Goal: Information Seeking & Learning: Learn about a topic

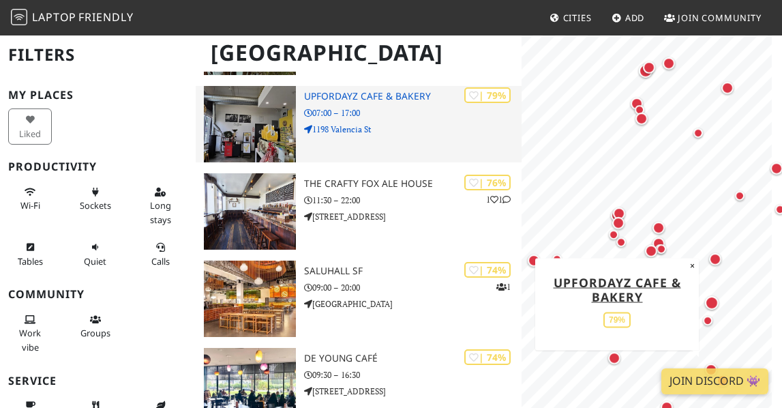
scroll to position [818, 0]
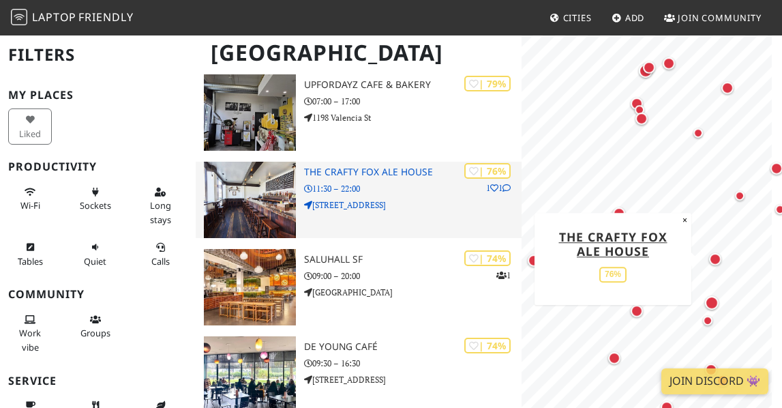
click at [342, 171] on h3 "The Crafty Fox Ale House" at bounding box center [413, 172] width 218 height 12
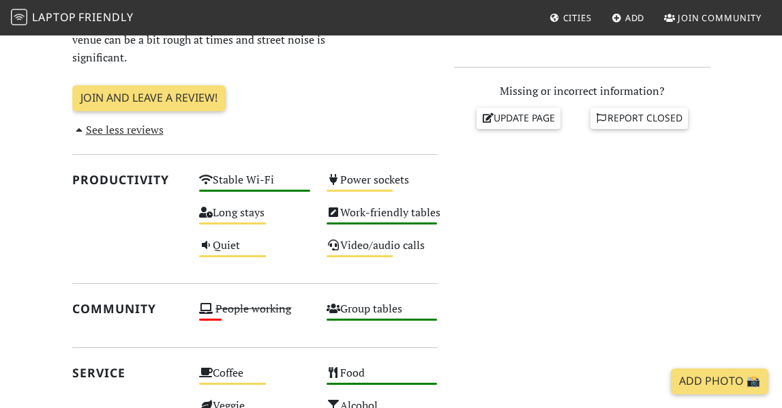
scroll to position [546, 0]
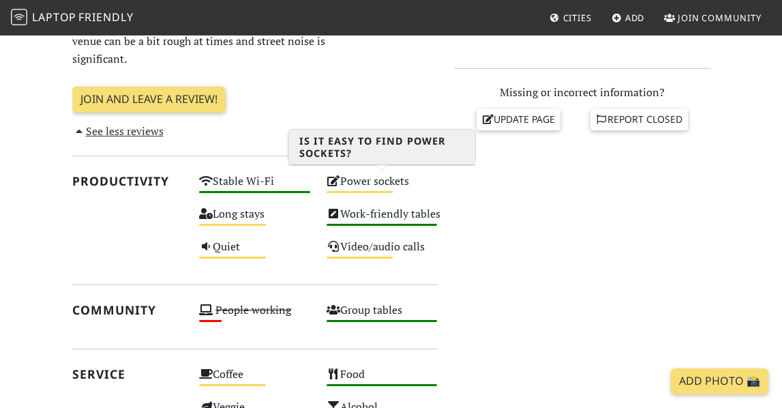
click at [371, 184] on div "Power sockets Medium" at bounding box center [383, 187] width 128 height 33
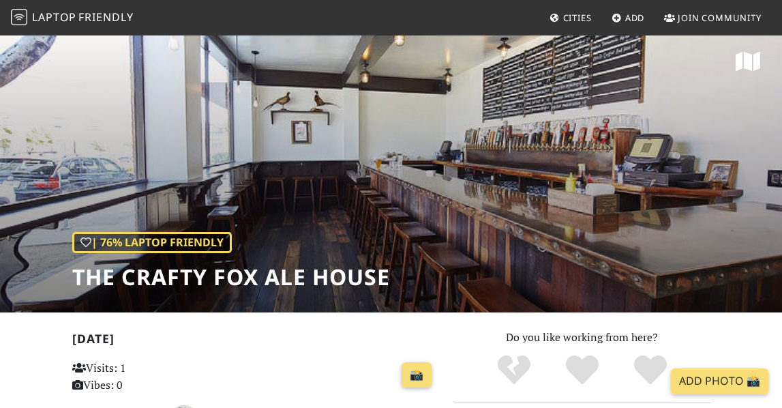
scroll to position [0, 0]
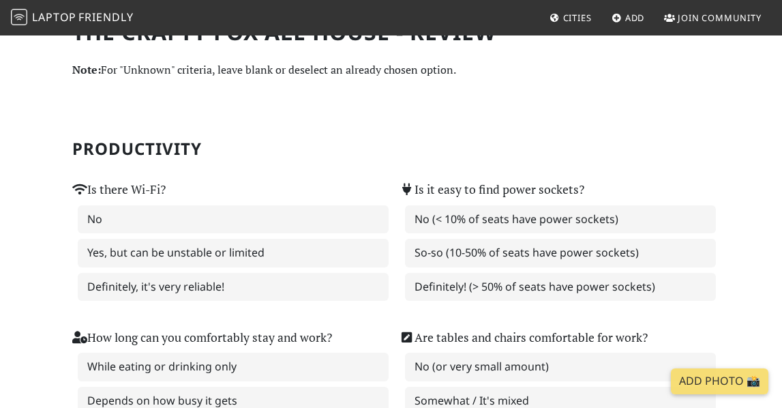
scroll to position [68, 0]
